Goal: Task Accomplishment & Management: Use online tool/utility

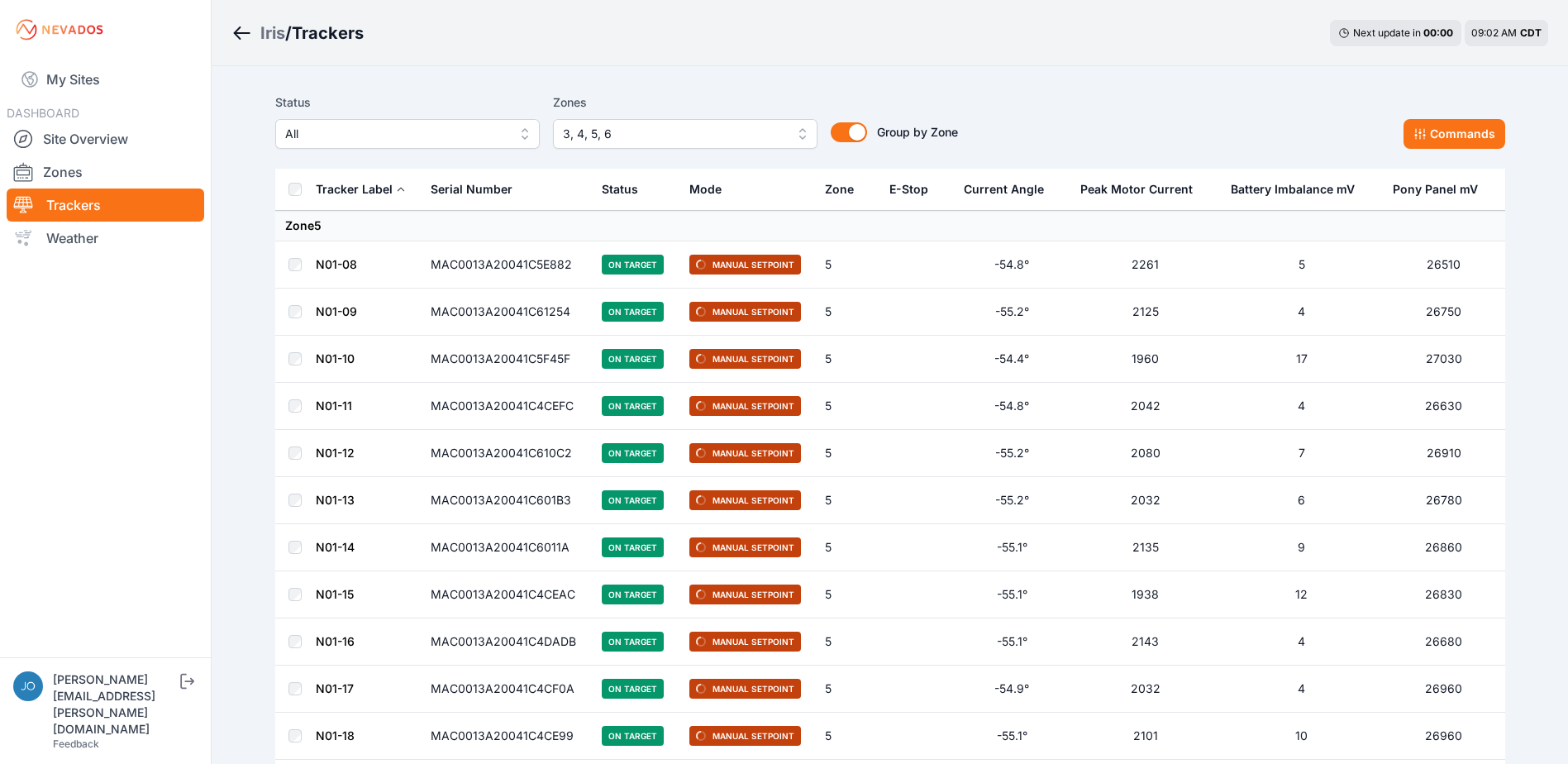
drag, startPoint x: 323, startPoint y: 722, endPoint x: 583, endPoint y: 790, distance: 268.5
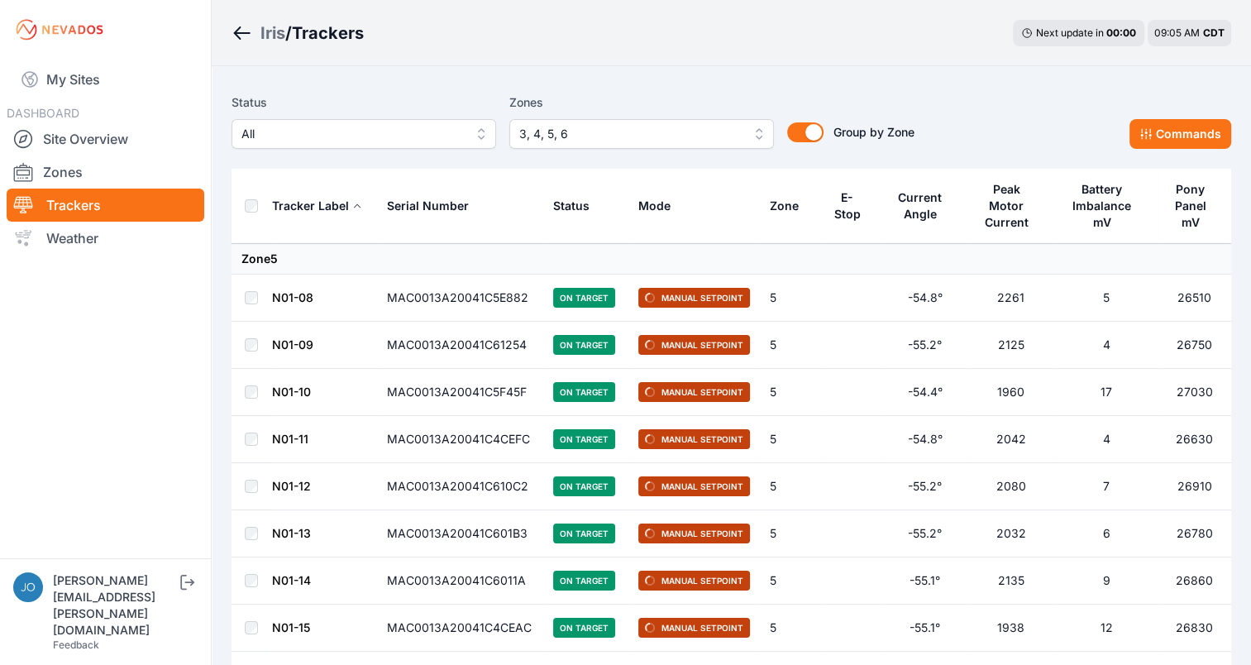
click at [942, 59] on div "Iris / Trackers Next update in 00 : 00 09:05 AM CDT" at bounding box center [731, 33] width 1039 height 66
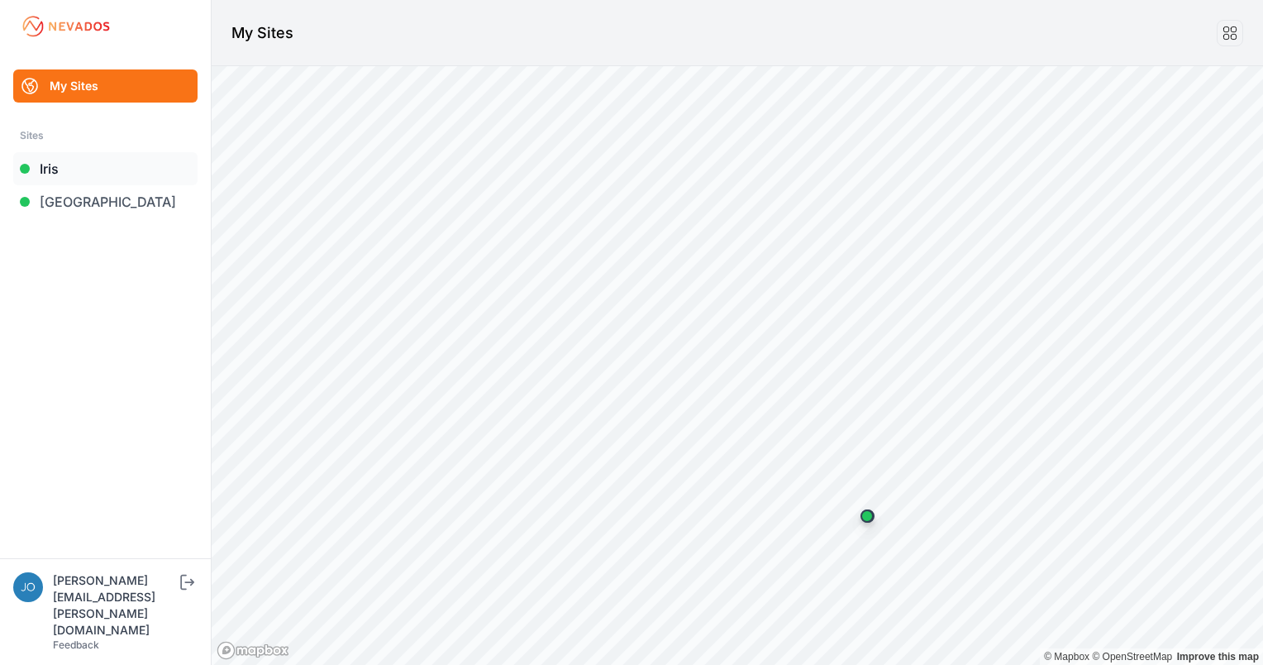
click at [122, 165] on link "Iris" at bounding box center [105, 168] width 184 height 33
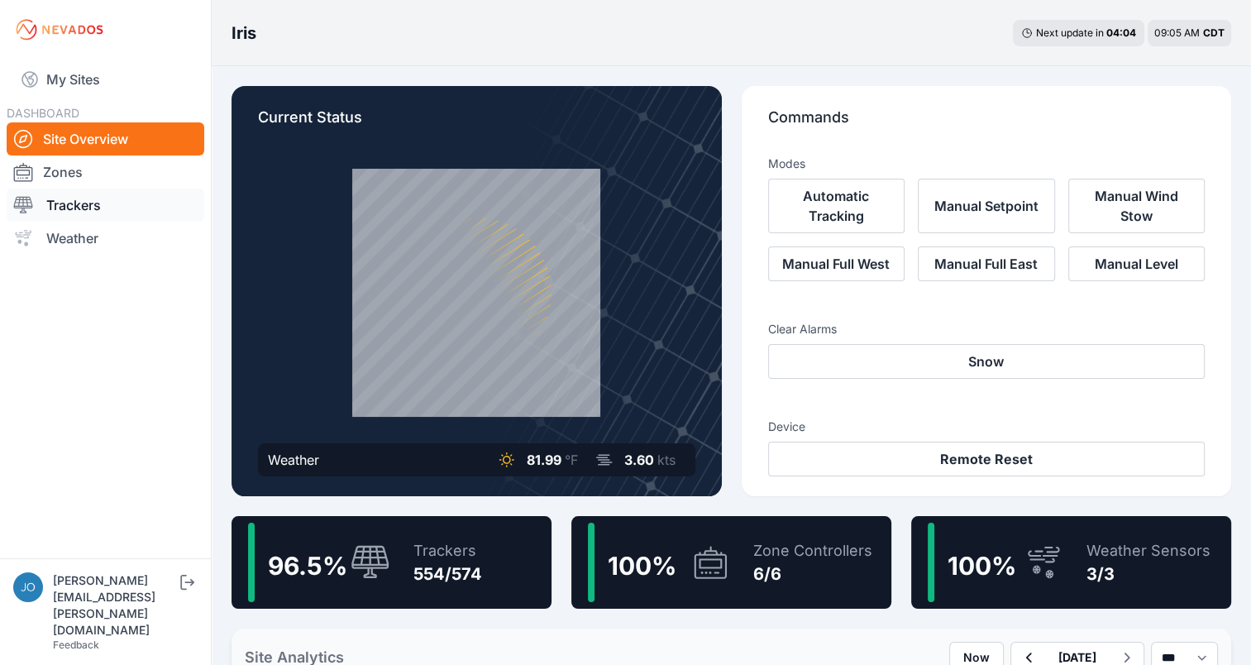
click at [65, 212] on link "Trackers" at bounding box center [106, 204] width 198 height 33
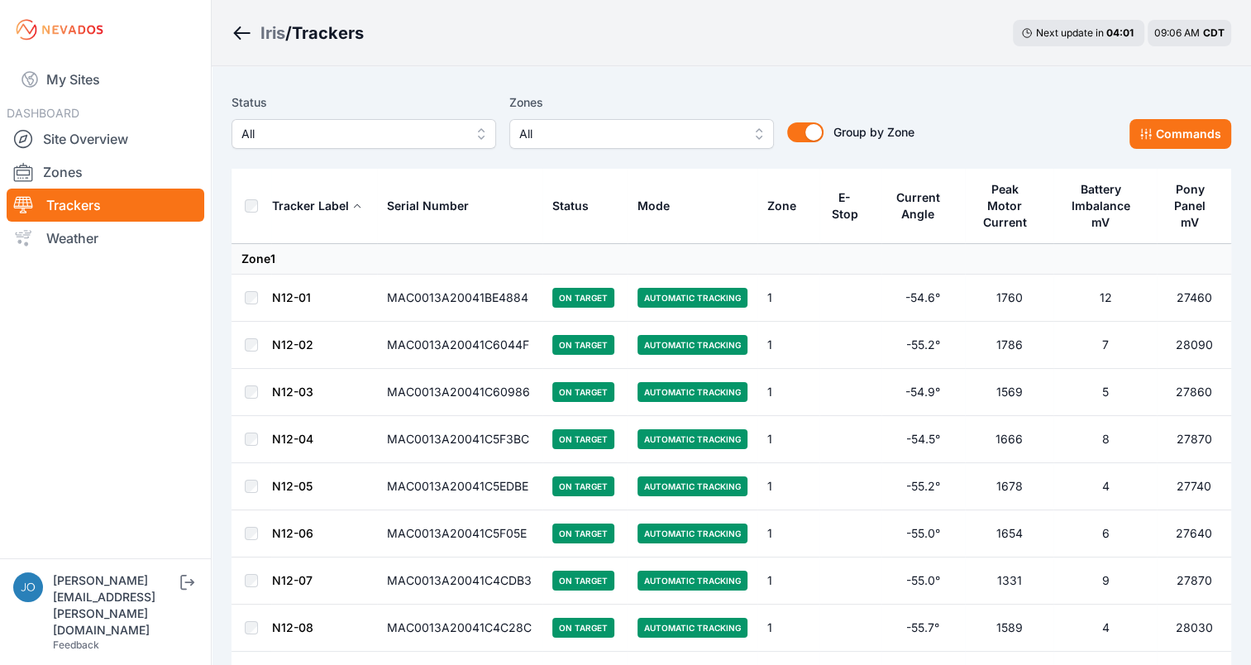
click at [667, 122] on button "All" at bounding box center [641, 134] width 265 height 30
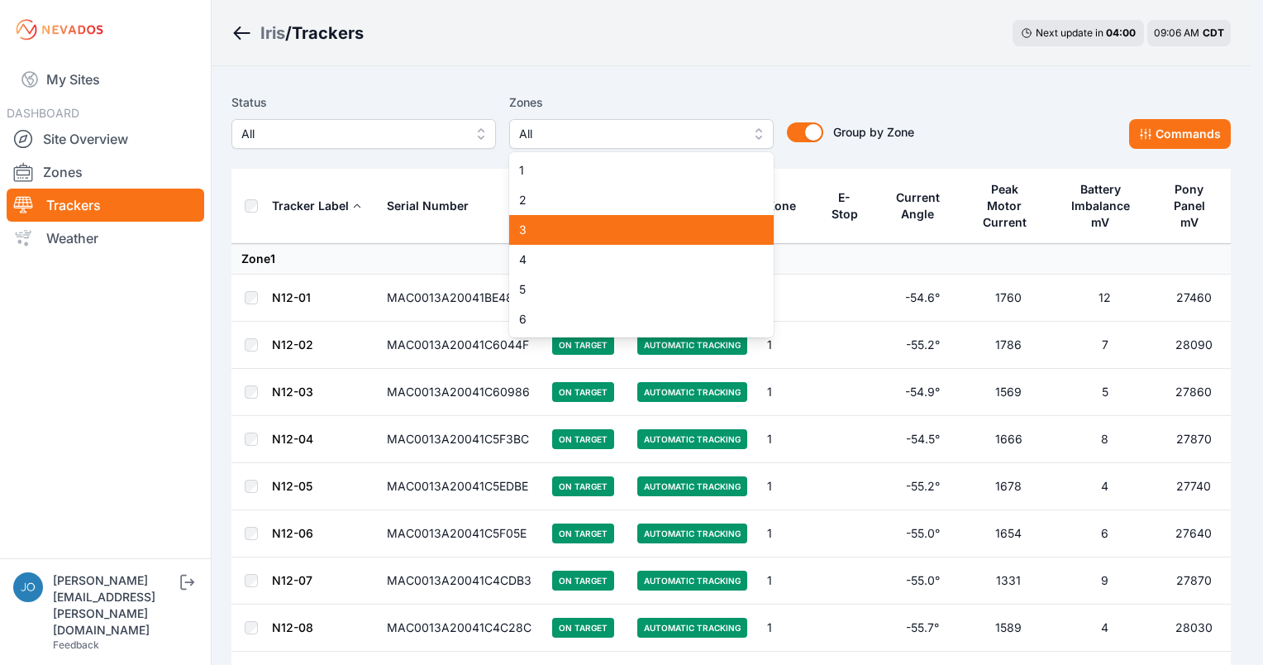
click at [611, 233] on span "3" at bounding box center [631, 230] width 225 height 17
click at [601, 268] on span "4" at bounding box center [631, 259] width 225 height 17
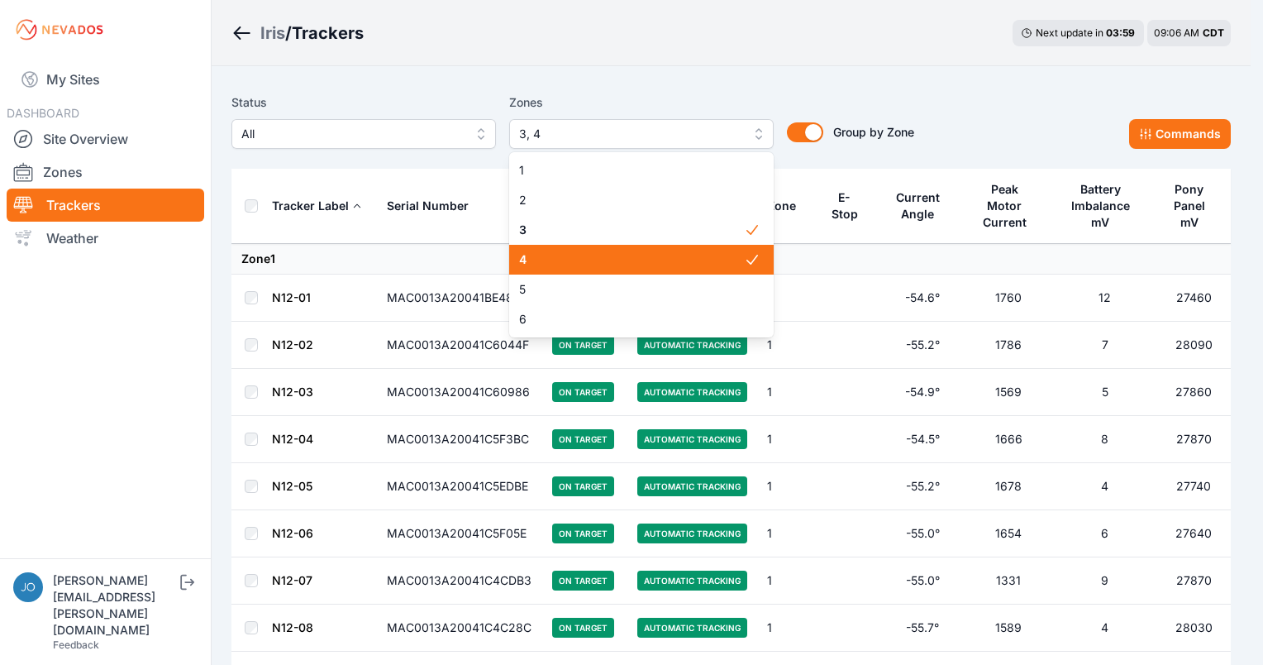
click at [562, 294] on span "5" at bounding box center [631, 289] width 225 height 17
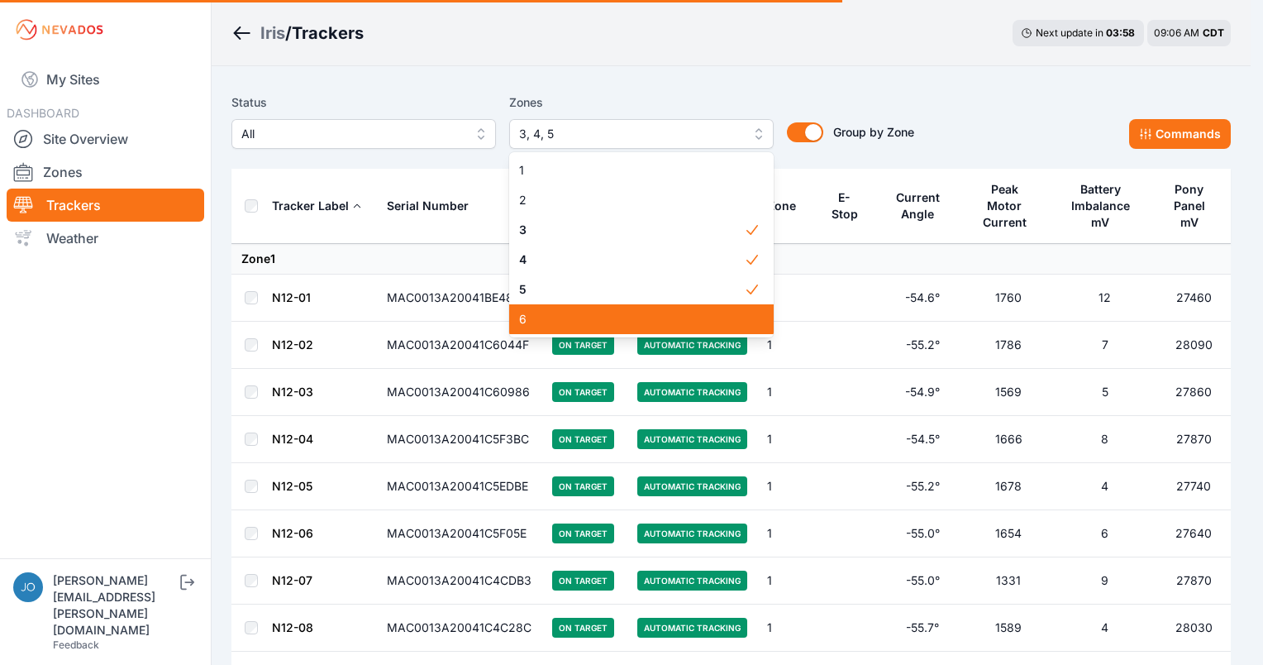
click at [569, 321] on span "6" at bounding box center [631, 319] width 225 height 17
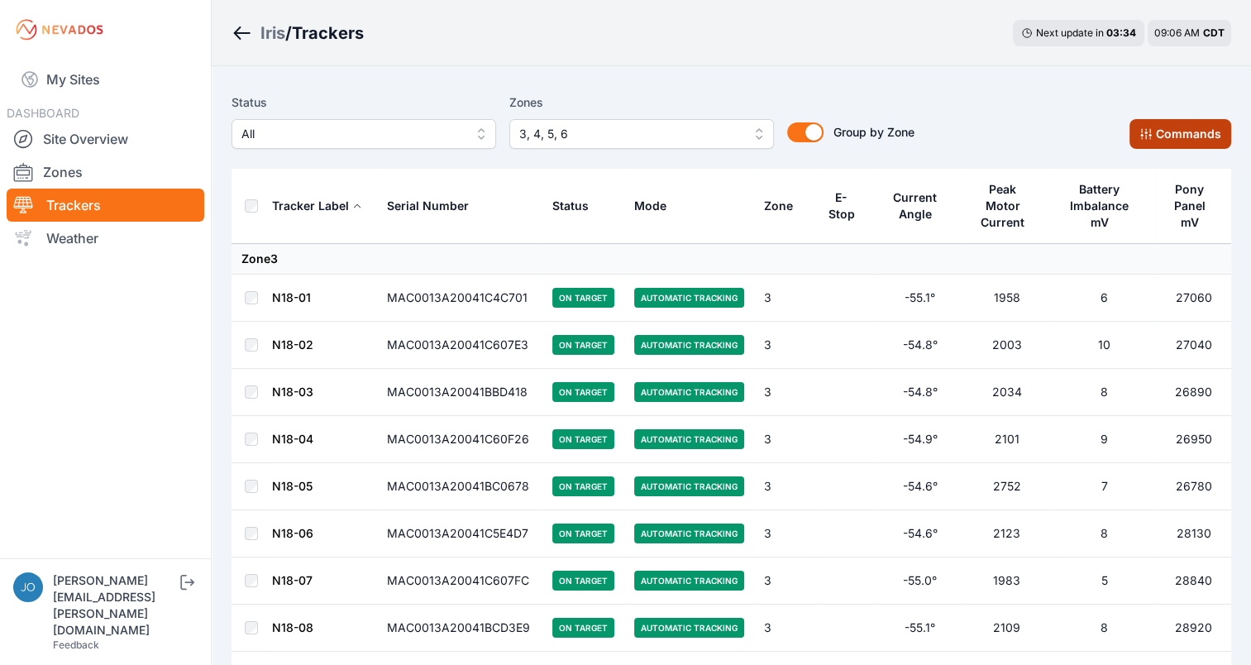
click at [1183, 121] on button "Commands" at bounding box center [1180, 134] width 102 height 30
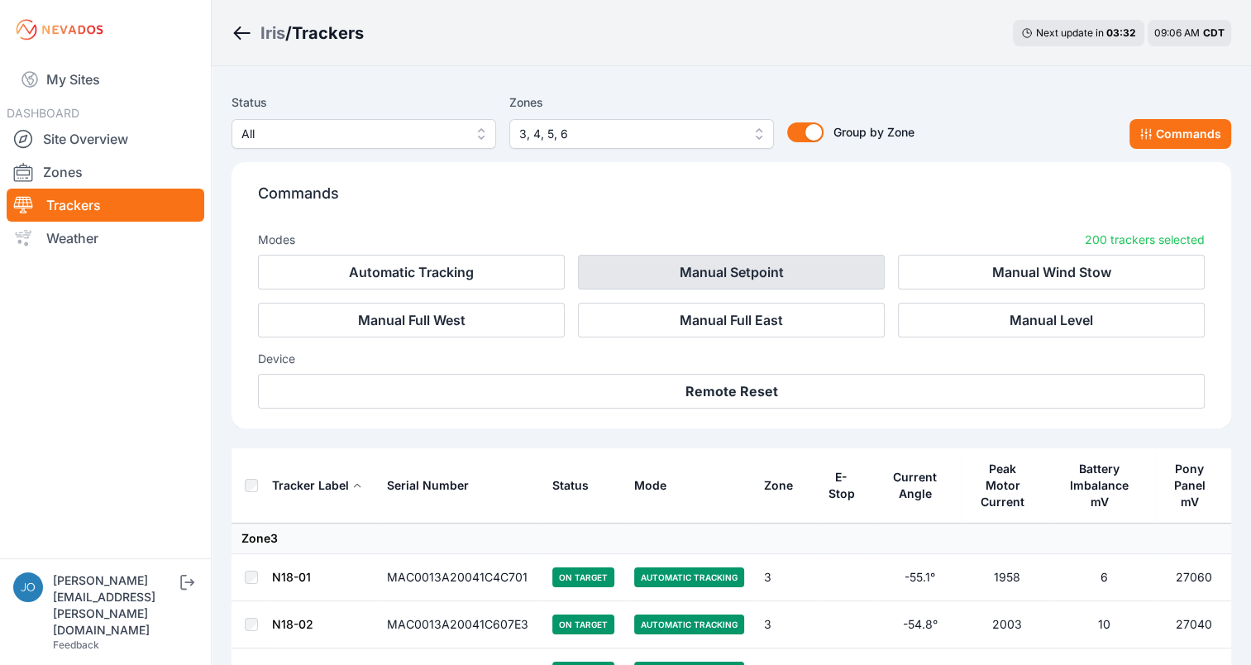
click at [724, 260] on button "Manual Setpoint" at bounding box center [731, 272] width 307 height 35
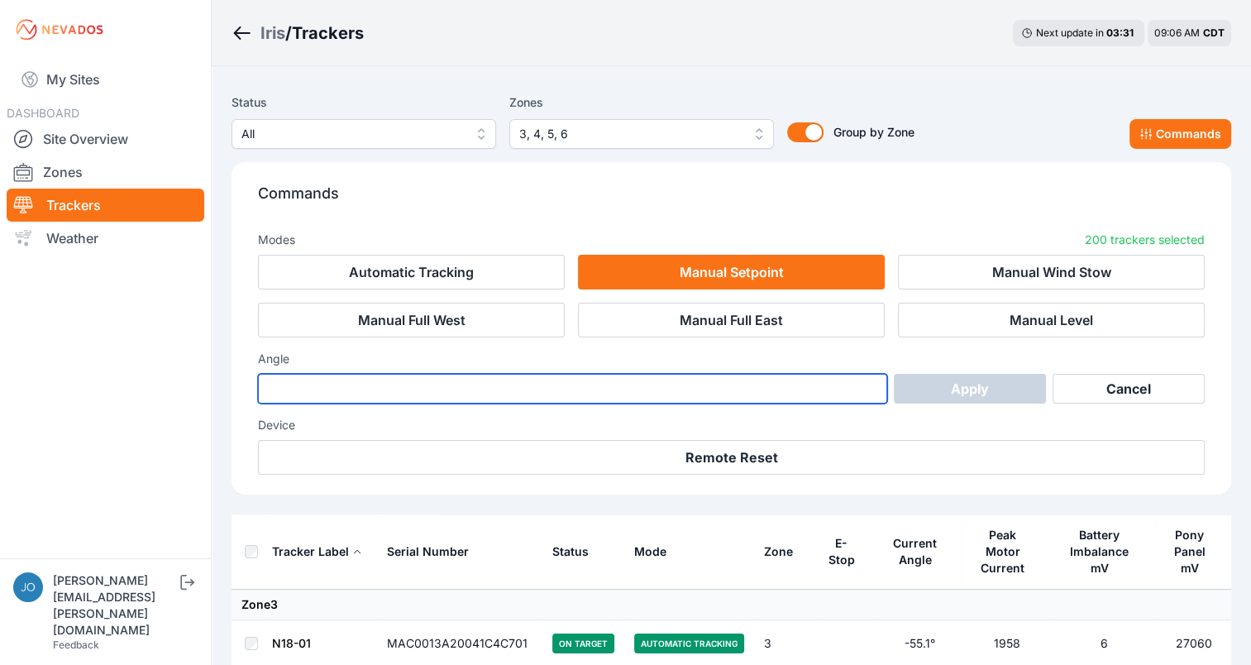
click at [645, 394] on input "number" at bounding box center [572, 389] width 629 height 30
type input "*"
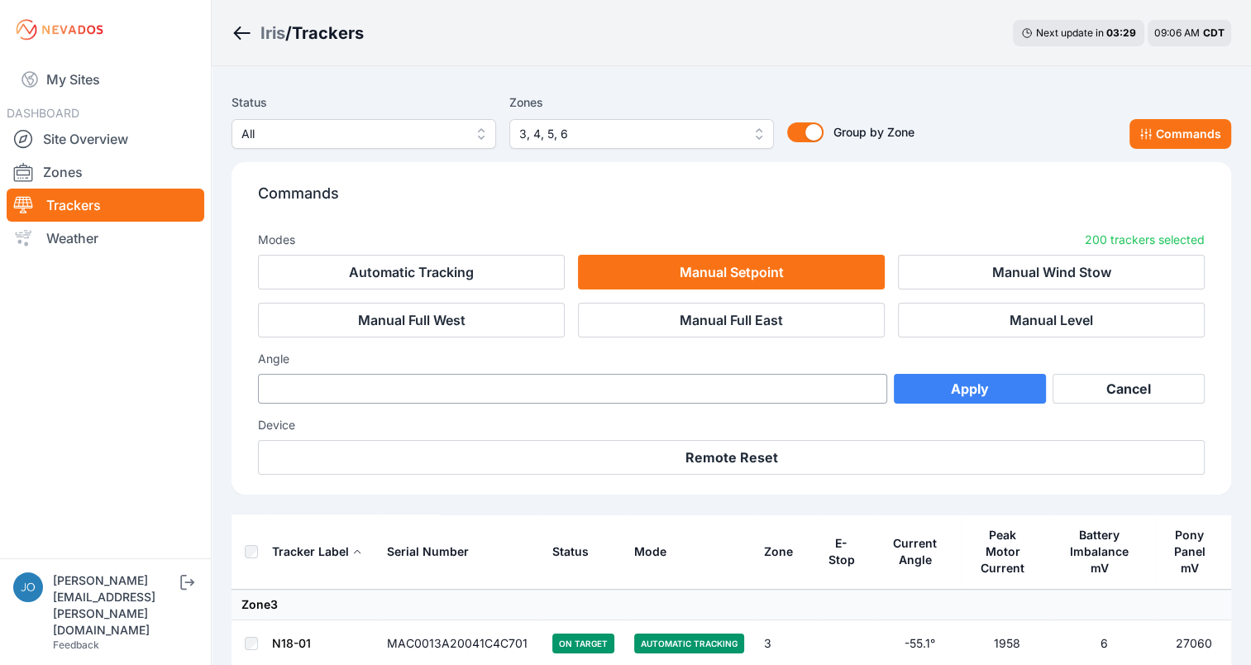
click at [973, 396] on button "Apply" at bounding box center [970, 389] width 152 height 30
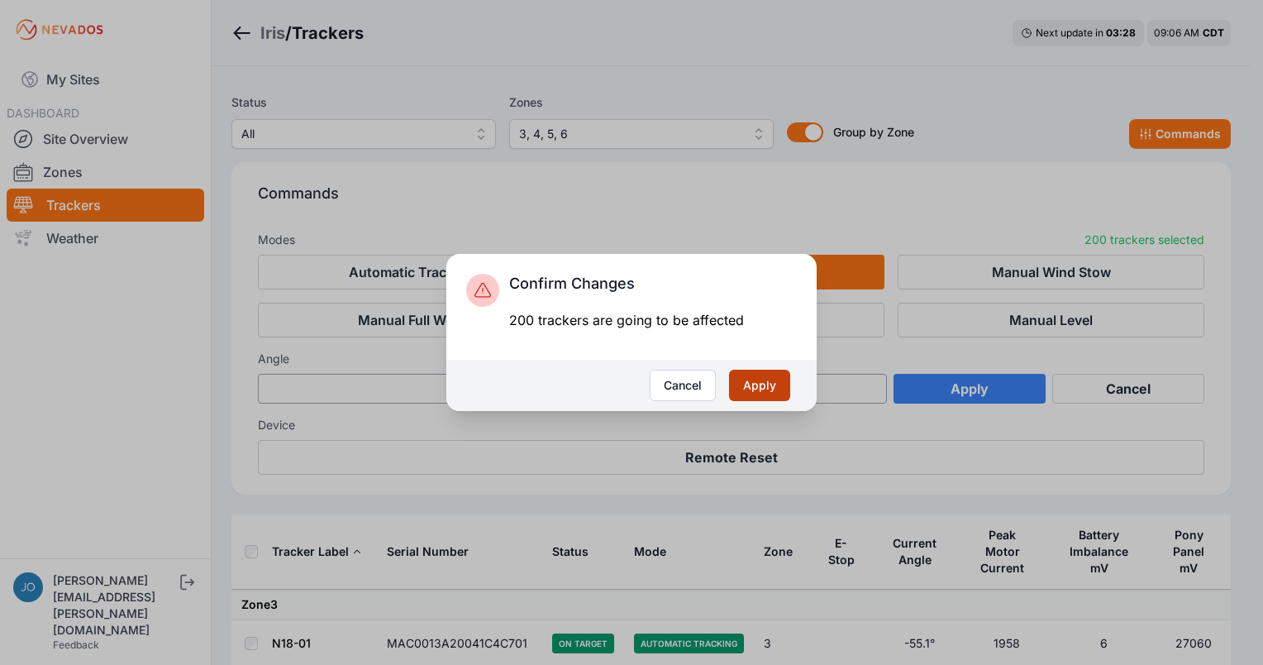
click at [784, 388] on button "Apply" at bounding box center [759, 385] width 61 height 31
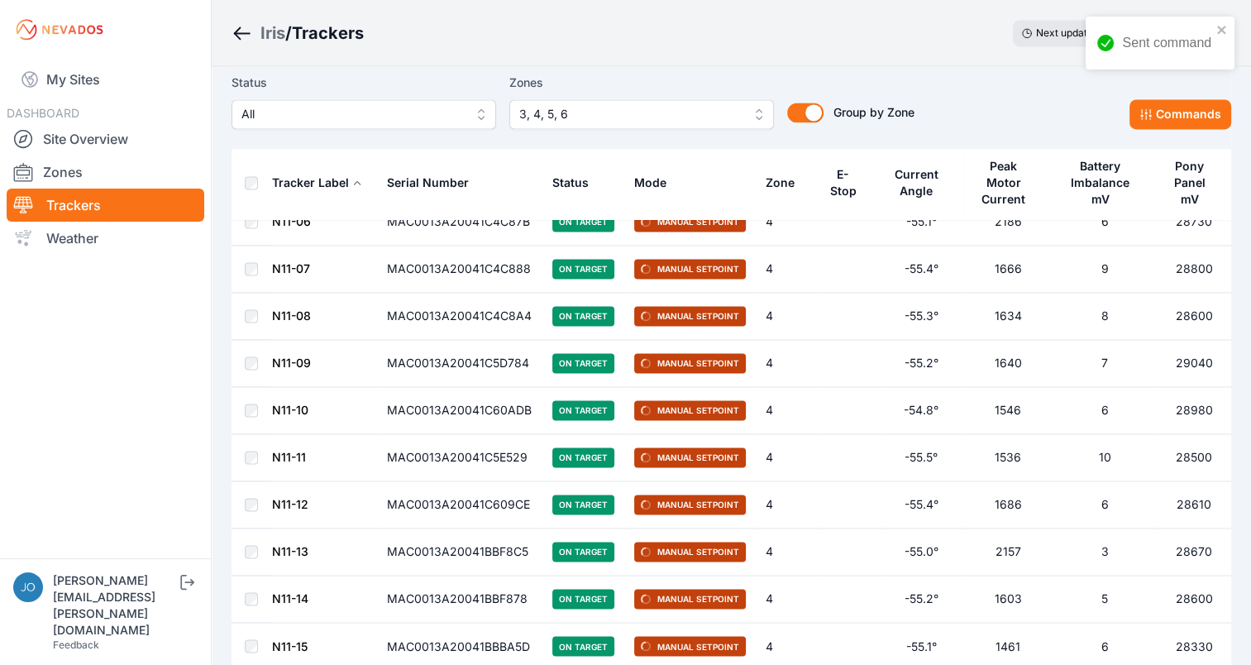
scroll to position [9251, 0]
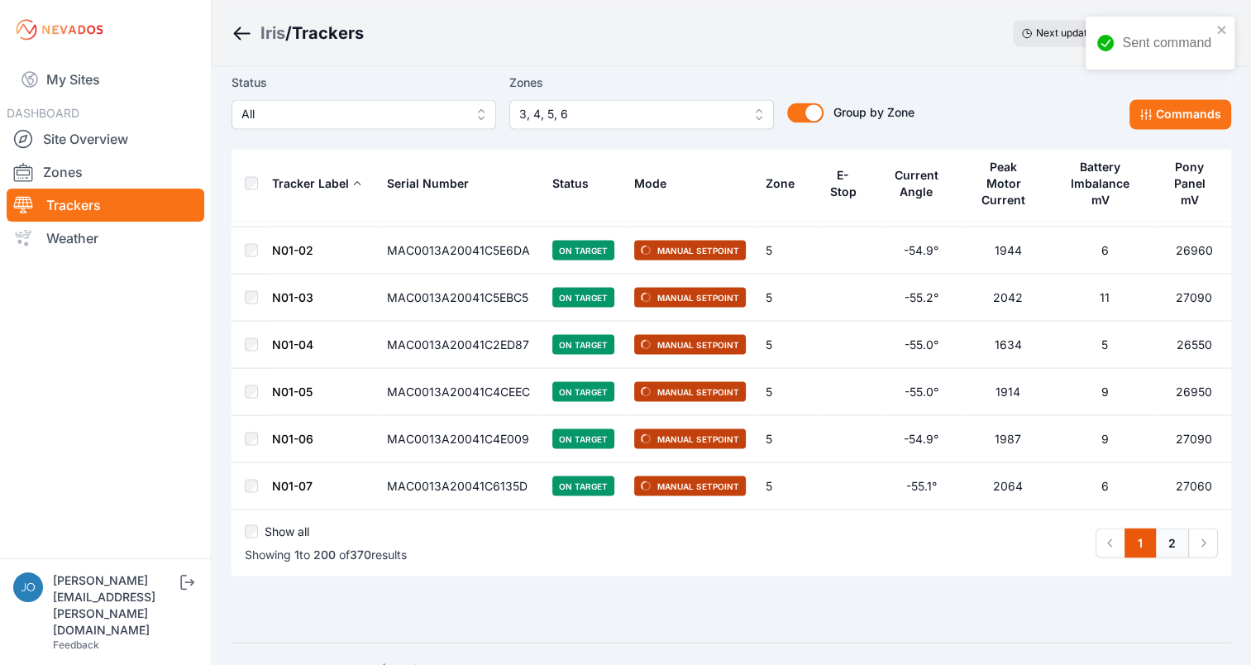
click at [1167, 527] on link "2" at bounding box center [1172, 542] width 34 height 30
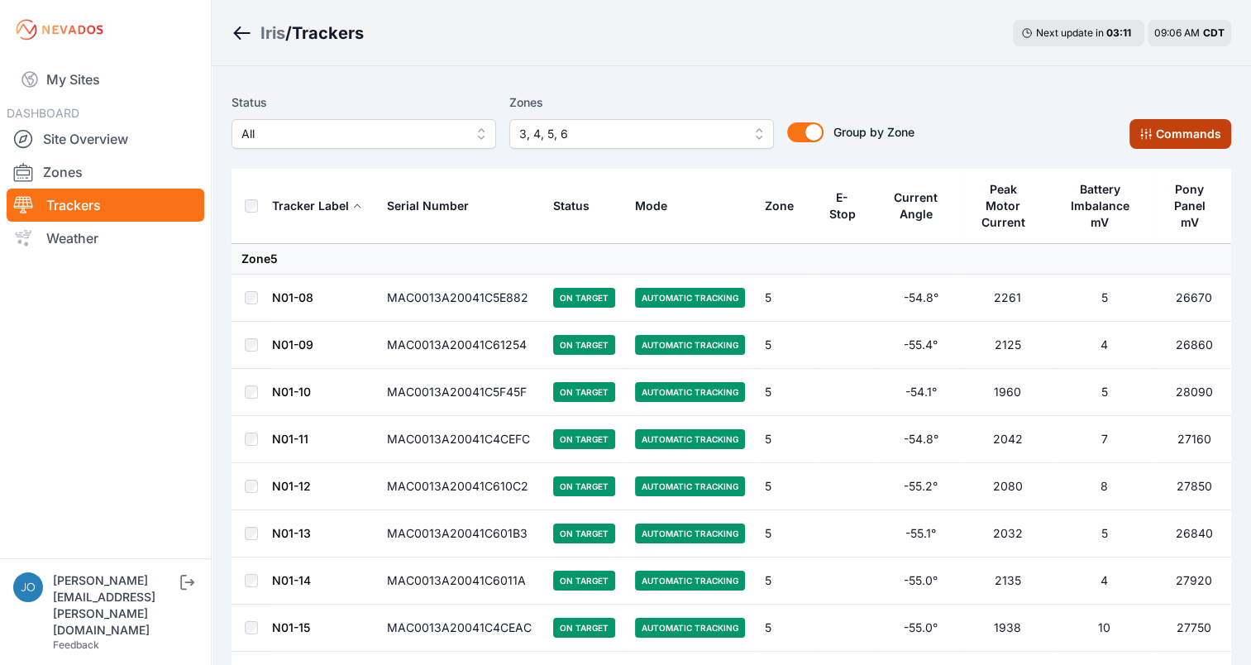
click at [1190, 141] on button "Commands" at bounding box center [1180, 134] width 102 height 30
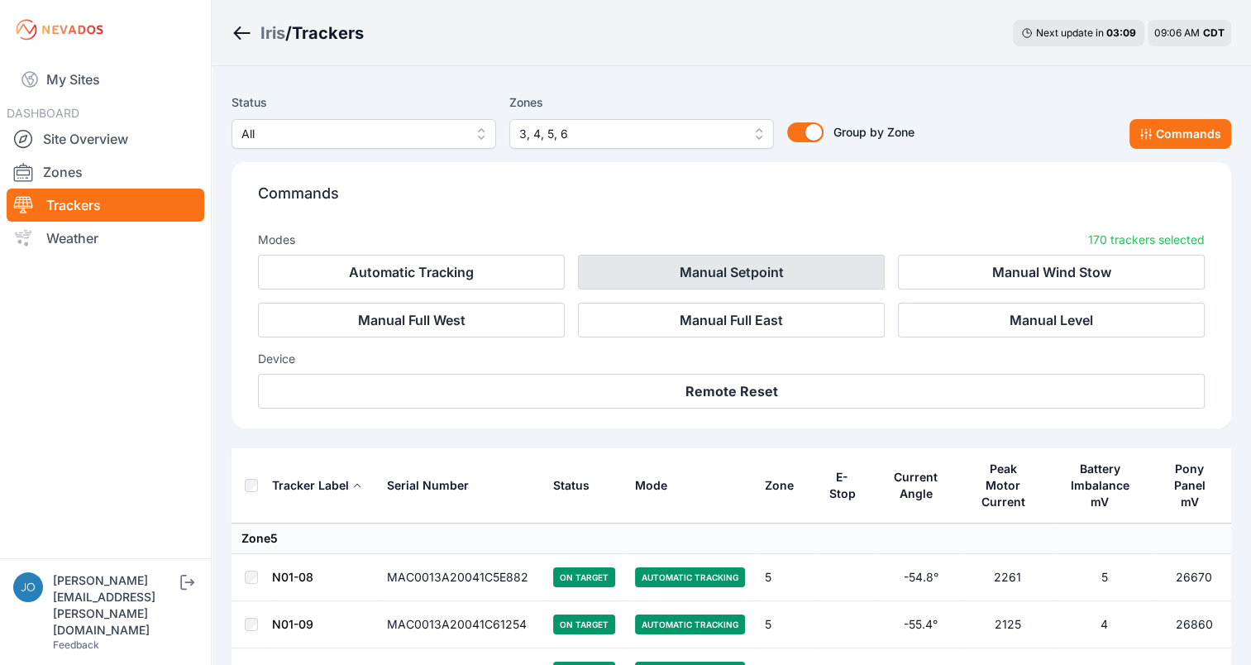
click at [737, 257] on button "Manual Setpoint" at bounding box center [731, 272] width 307 height 35
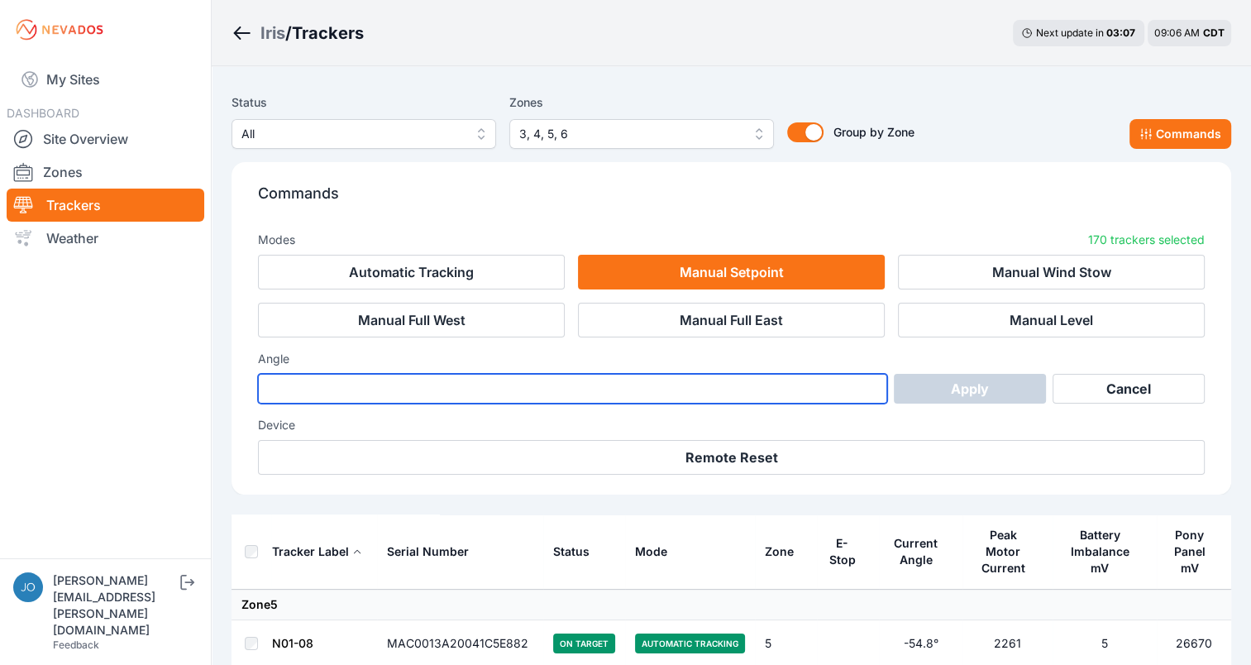
click at [418, 388] on input "number" at bounding box center [572, 389] width 629 height 30
type input "*"
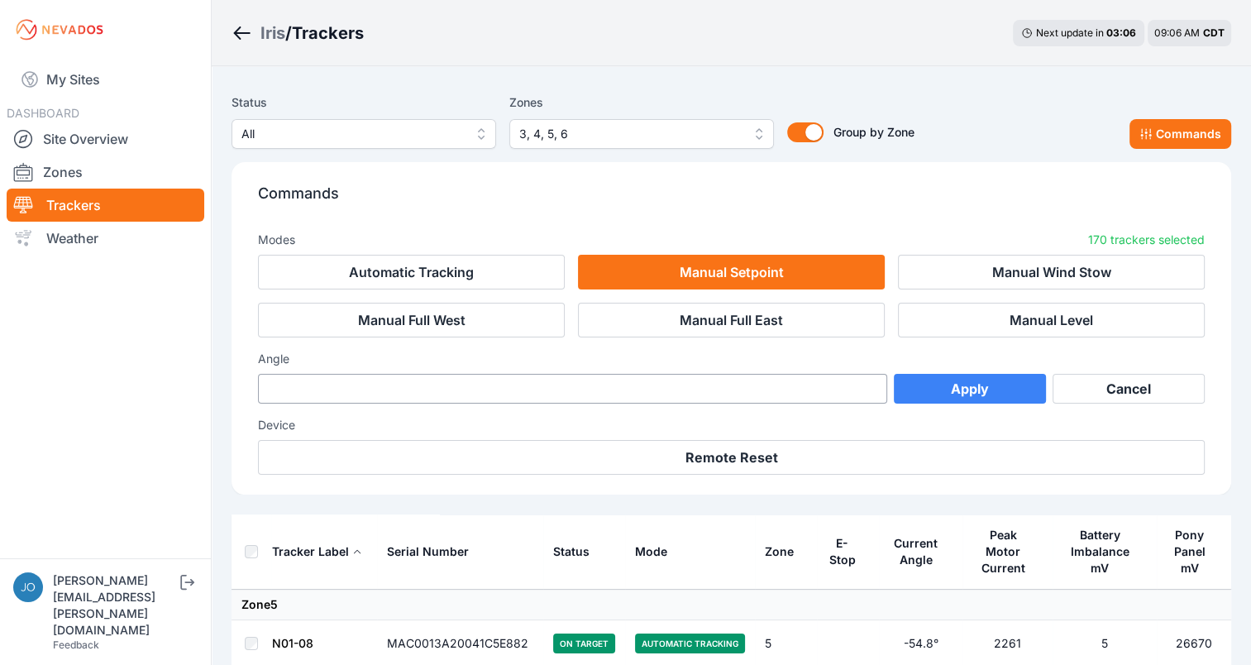
click at [1000, 382] on button "Apply" at bounding box center [970, 389] width 152 height 30
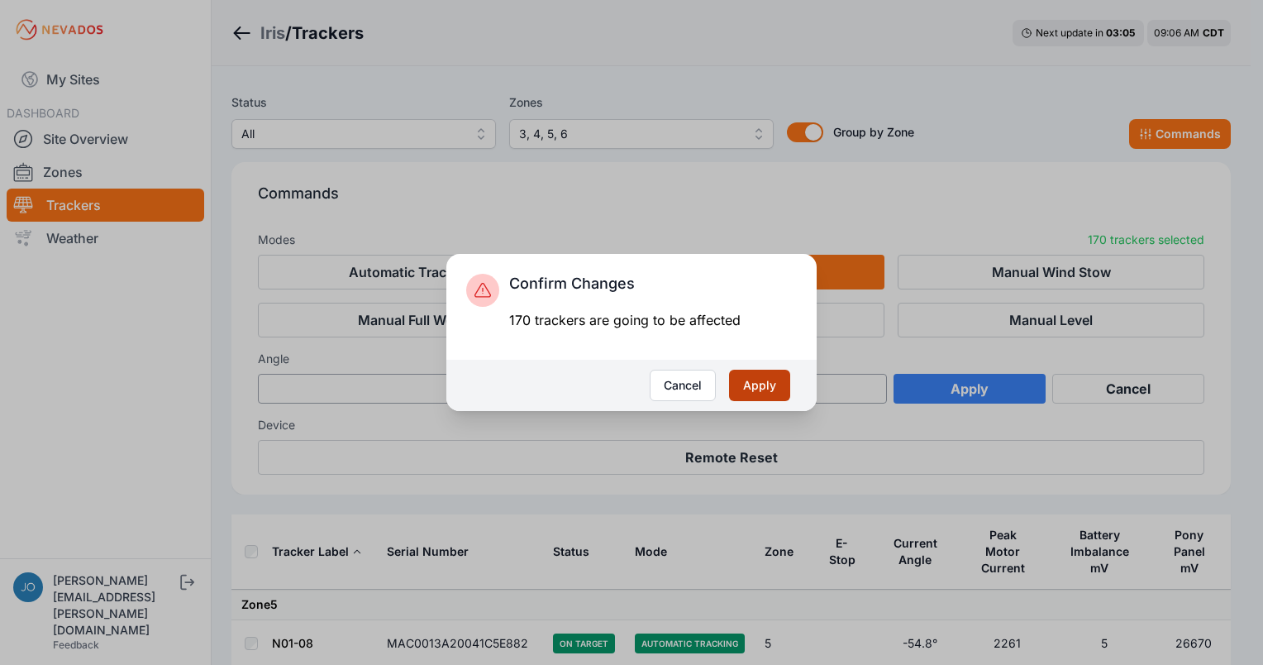
click at [774, 382] on button "Apply" at bounding box center [759, 385] width 61 height 31
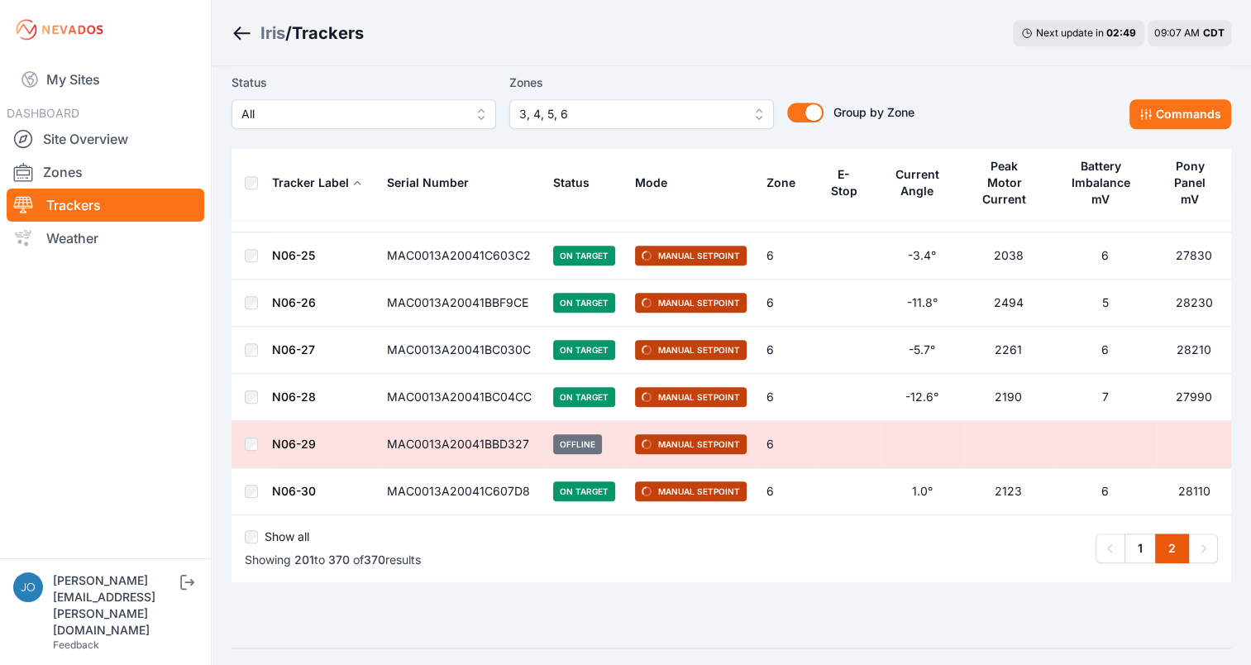
scroll to position [7812, 0]
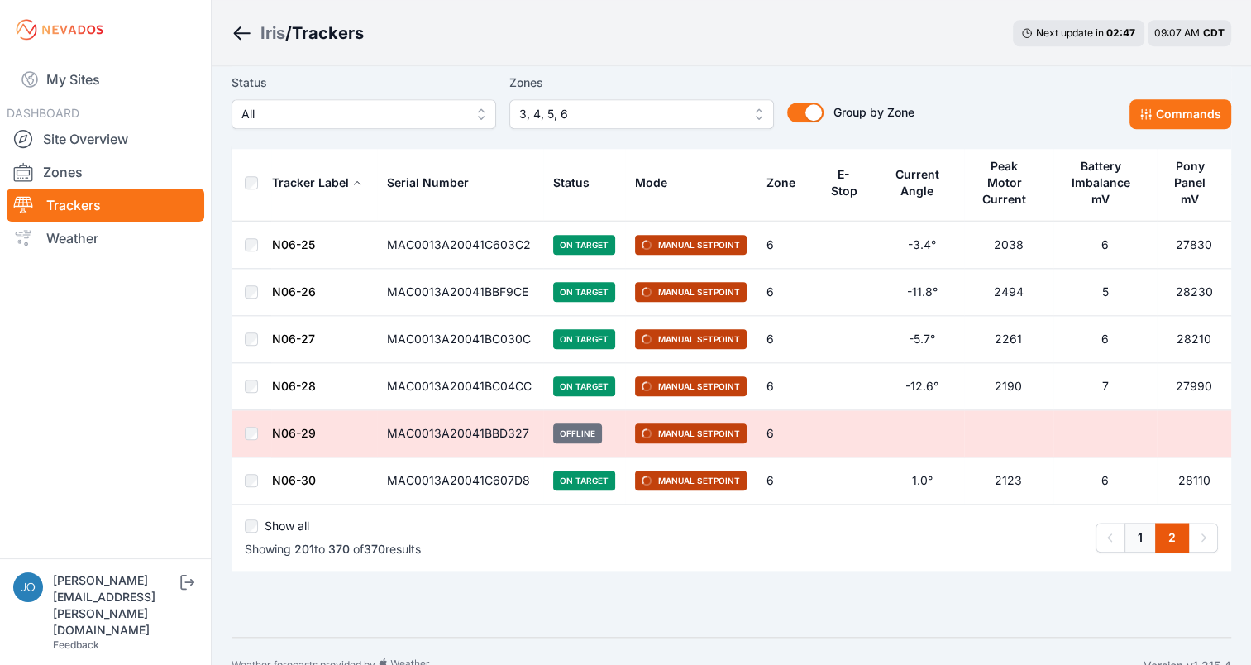
click at [1138, 522] on link "1" at bounding box center [1139, 537] width 31 height 30
